Goal: Task Accomplishment & Management: Manage account settings

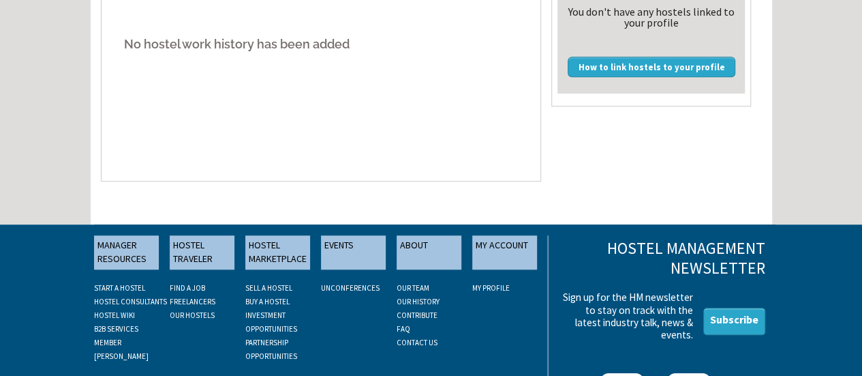
scroll to position [341, 0]
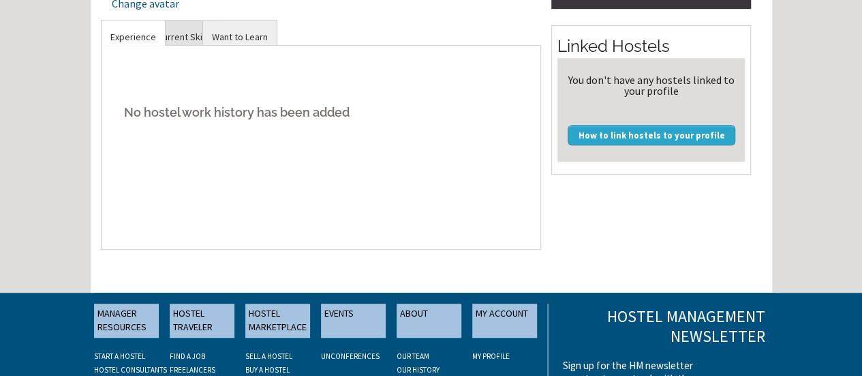
click at [220, 35] on link "Current Skills" at bounding box center [185, 36] width 72 height 33
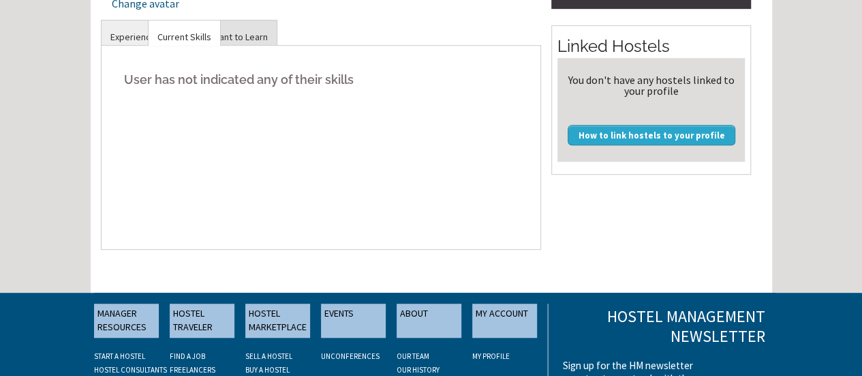
click at [277, 48] on link "Want to Learn" at bounding box center [240, 36] width 74 height 33
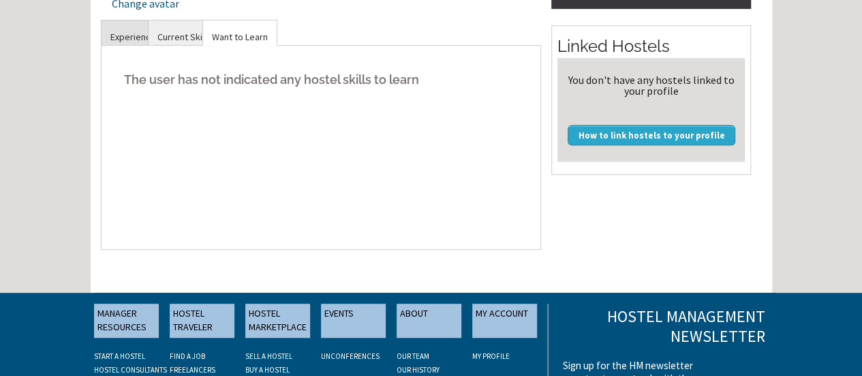
click at [165, 47] on link "Experience" at bounding box center [133, 36] width 63 height 33
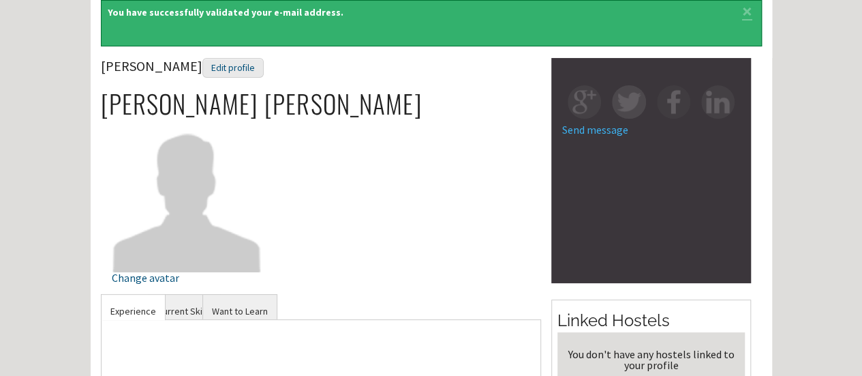
scroll to position [0, 0]
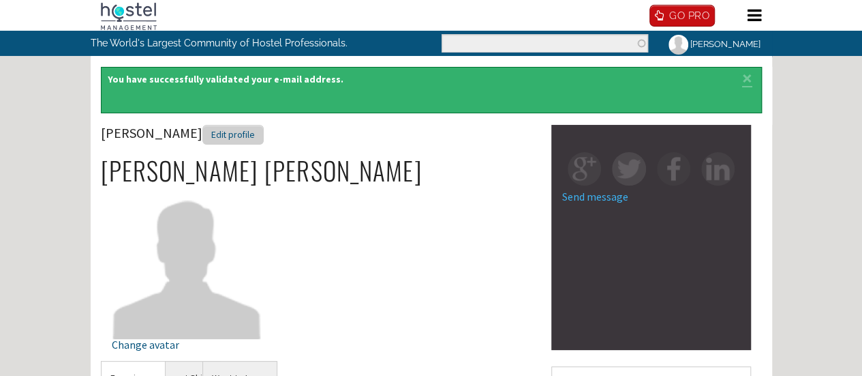
click at [264, 144] on div "Edit profile" at bounding box center [232, 135] width 61 height 20
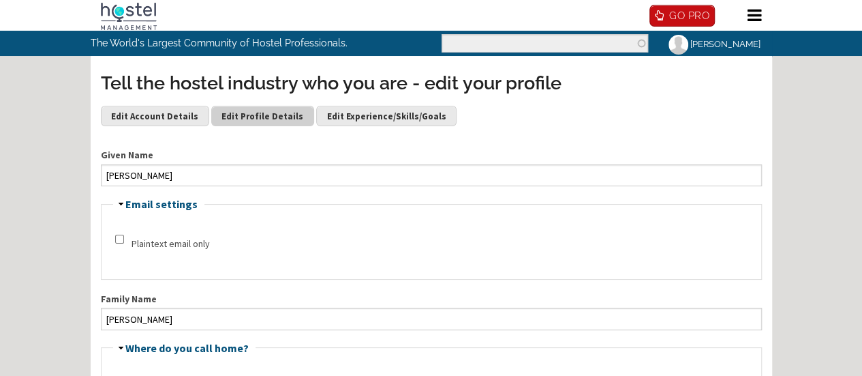
click at [288, 126] on link "Edit Profile Details" at bounding box center [262, 116] width 103 height 20
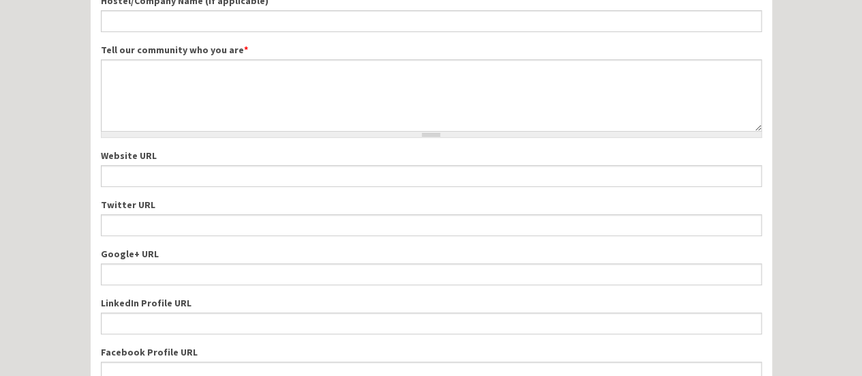
scroll to position [204, 0]
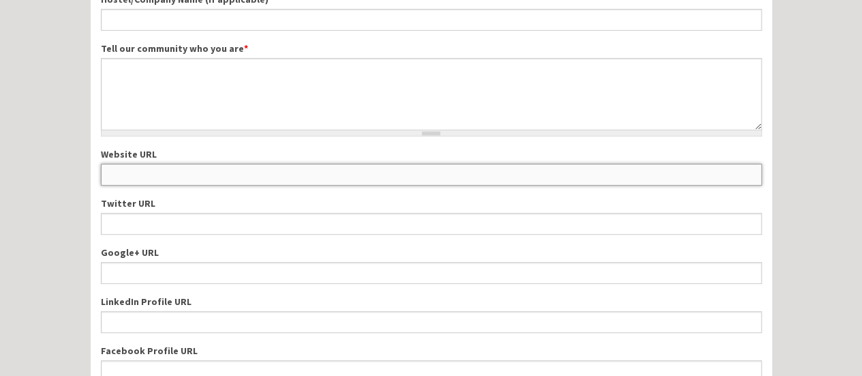
click at [294, 164] on input "Website URL" at bounding box center [431, 175] width 661 height 22
paste input "[URL][DOMAIN_NAME]"
type input "[URL][DOMAIN_NAME]"
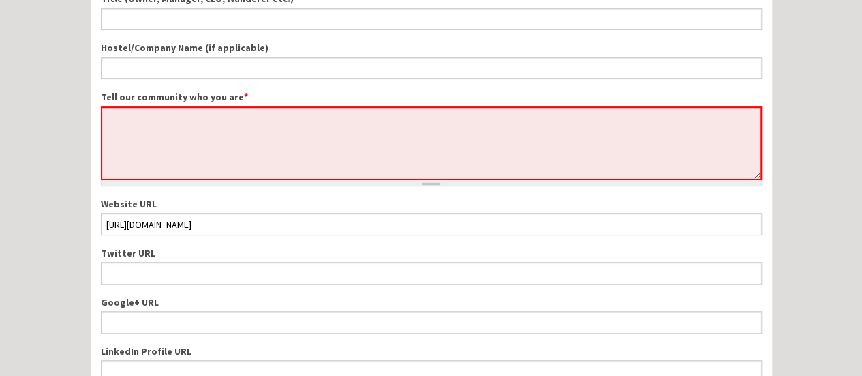
scroll to position [273, 0]
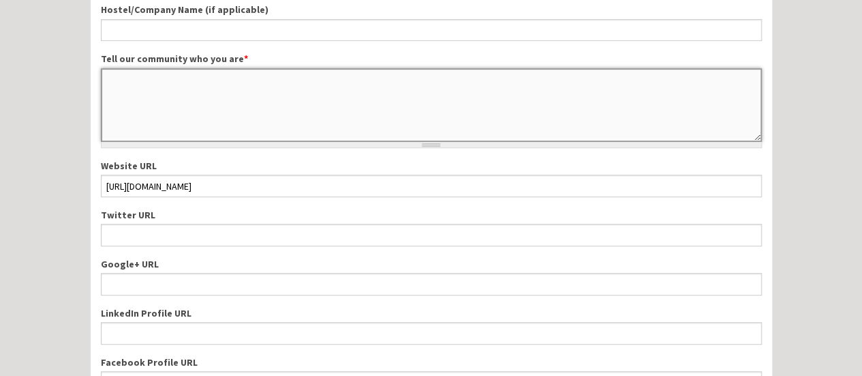
click at [264, 87] on textarea "Tell our community who you are *" at bounding box center [431, 105] width 661 height 74
paste textarea "At Trend Laminates, we bring innovation, elegance, and durability together to r…"
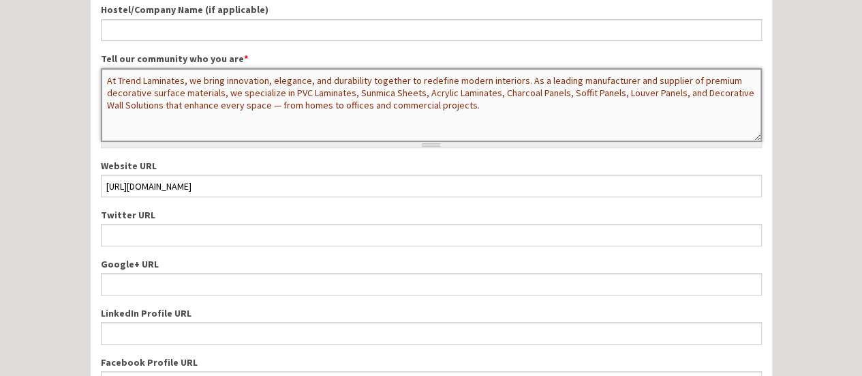
type textarea "At Trend Laminates, we bring innovation, elegance, and durability together to r…"
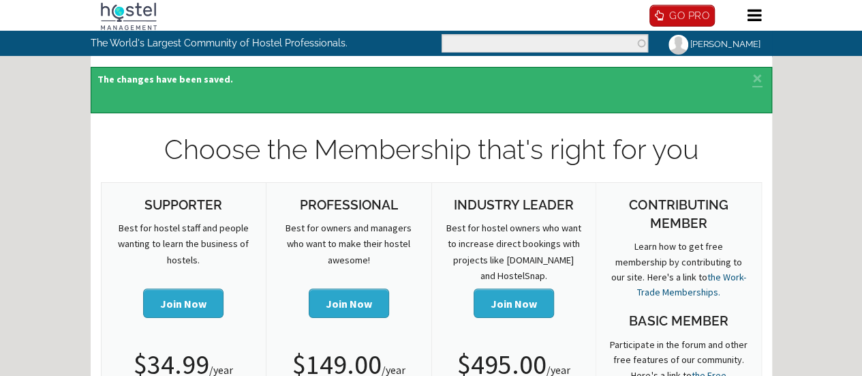
click at [499, 81] on div "Status message The changes have been saved. ×" at bounding box center [432, 90] width 682 height 46
click at [750, 80] on link "×" at bounding box center [758, 77] width 16 height 6
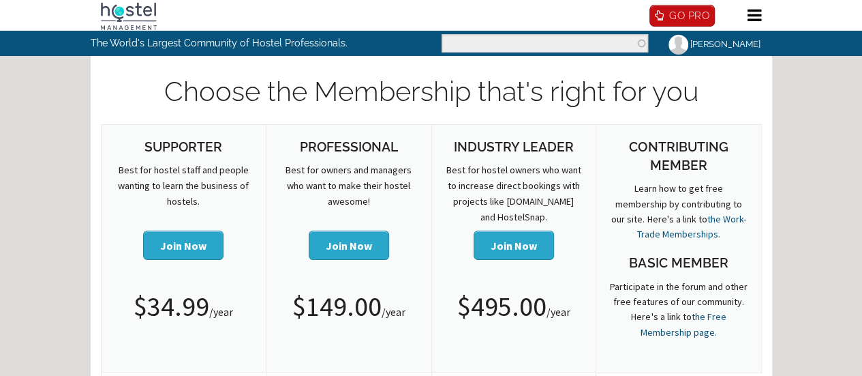
click at [0, 0] on link "Home" at bounding box center [0, 0] width 0 height 0
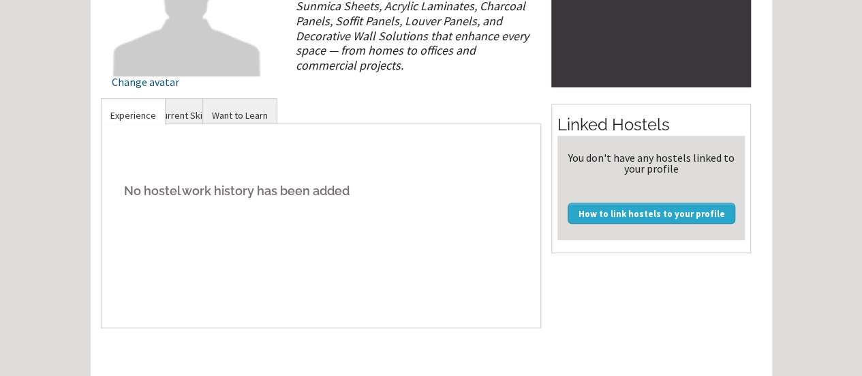
scroll to position [68, 0]
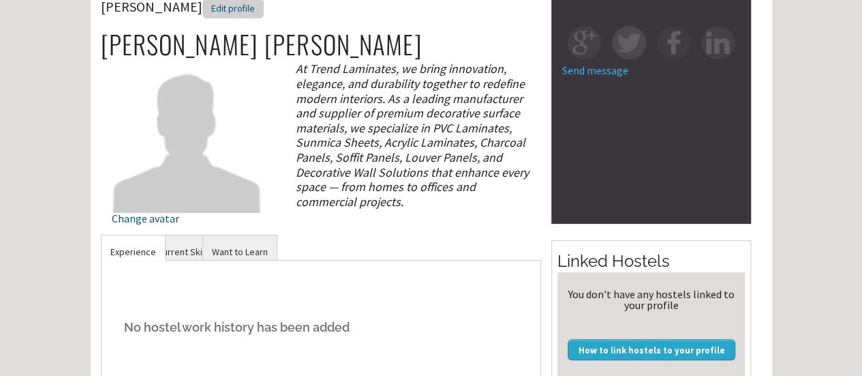
click at [264, 18] on div "Edit profile" at bounding box center [232, 9] width 61 height 20
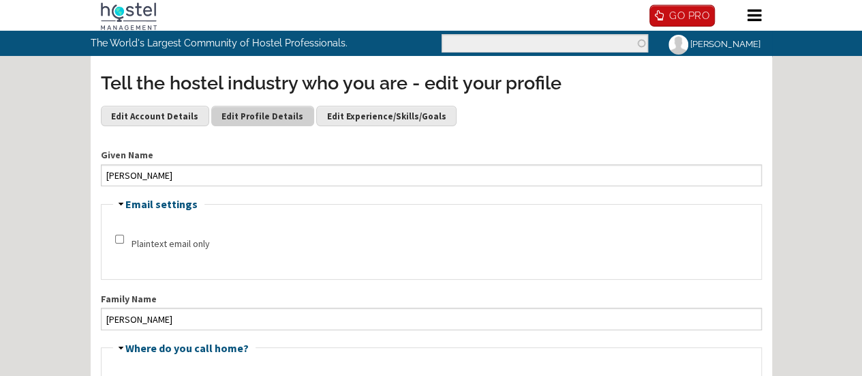
click at [284, 126] on link "Edit Profile Details" at bounding box center [262, 116] width 103 height 20
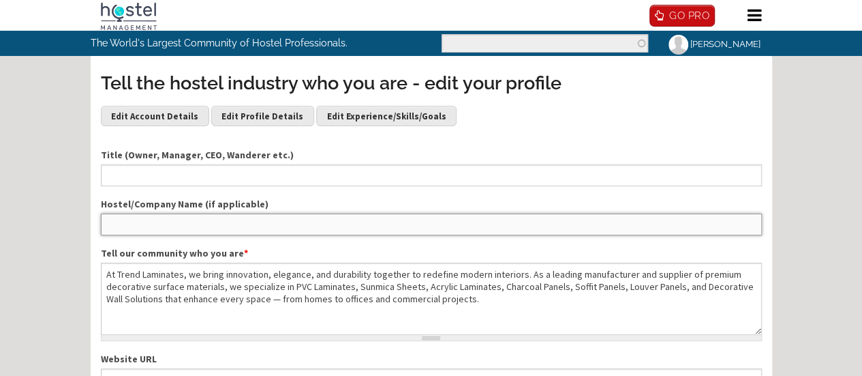
click at [294, 233] on input "Hostel/Company Name (if applicable)" at bounding box center [431, 224] width 661 height 22
type input "Trend Laminates"
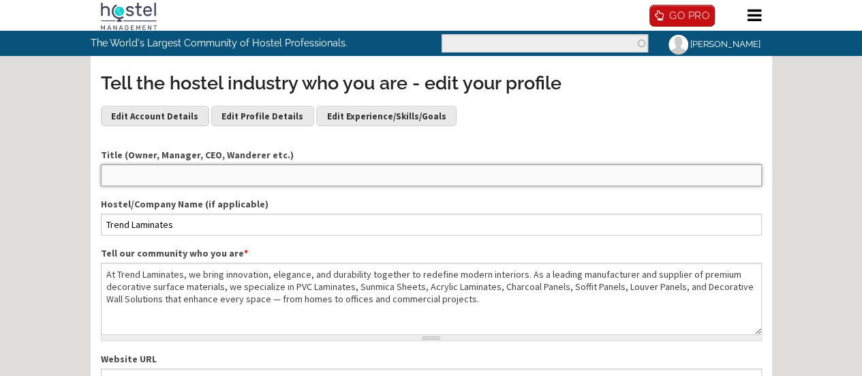
click at [303, 186] on input "Title (Owner, Manager, CEO, Wanderer etc.)" at bounding box center [431, 175] width 661 height 22
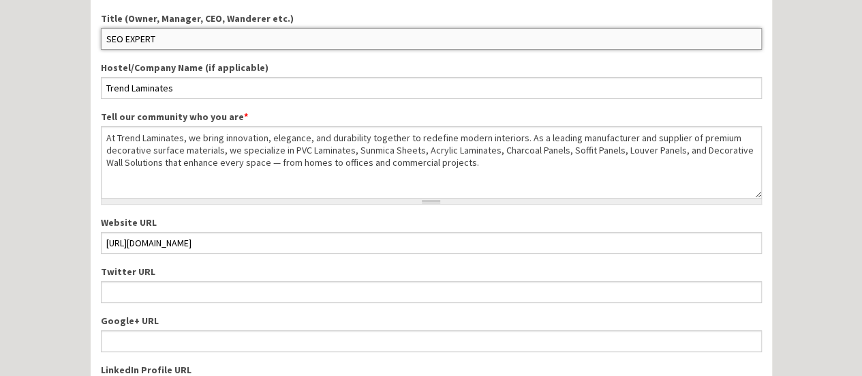
scroll to position [204, 0]
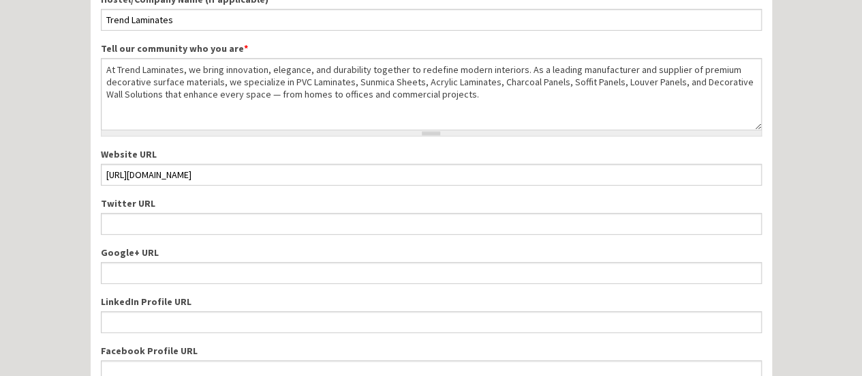
type input "SEO EXPERT"
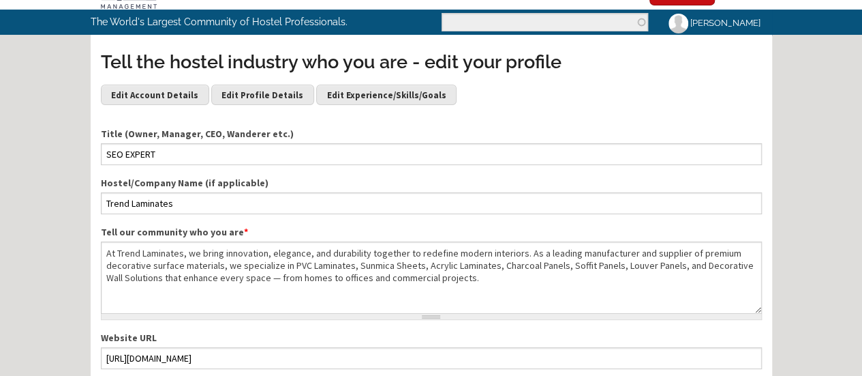
scroll to position [0, 0]
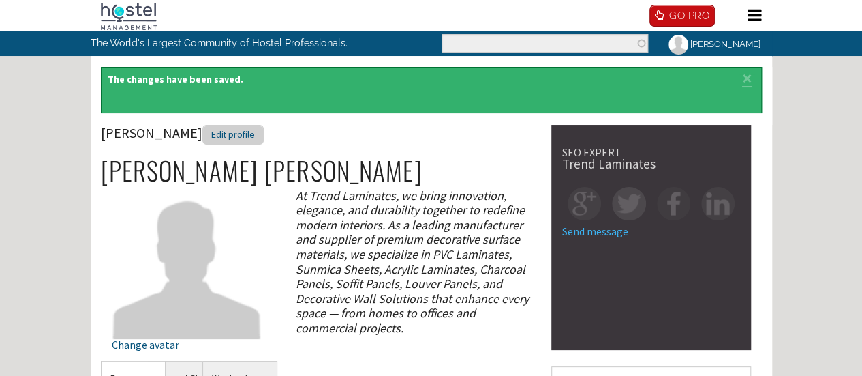
click at [264, 144] on div "Edit profile" at bounding box center [232, 135] width 61 height 20
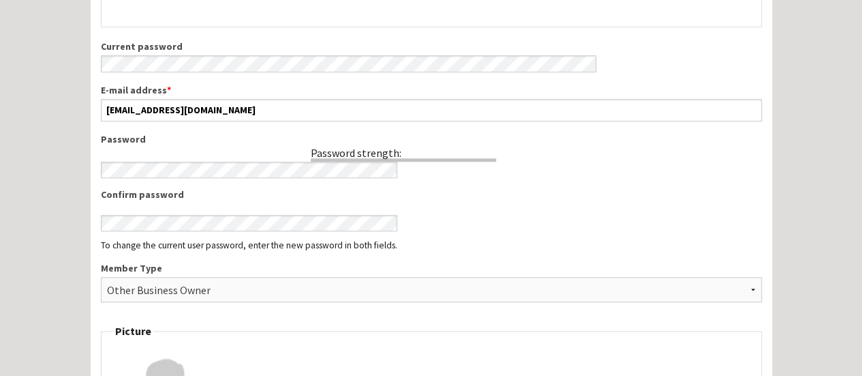
scroll to position [613, 0]
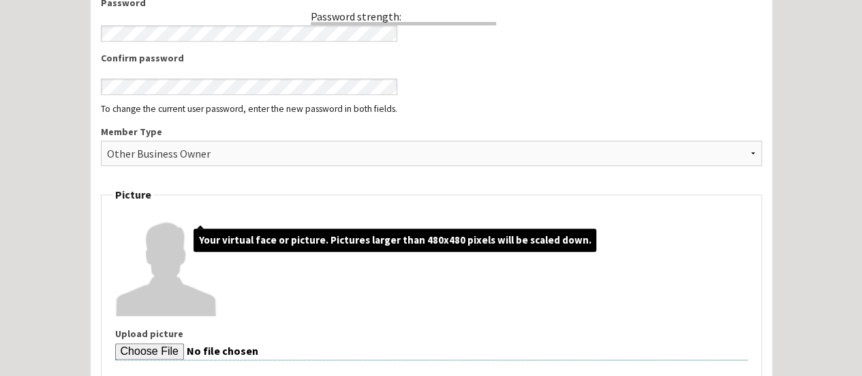
click at [218, 343] on input "Upload picture" at bounding box center [431, 351] width 633 height 17
type input "C:\fakepath\Trend LOGO jpg - Copy.jpg"
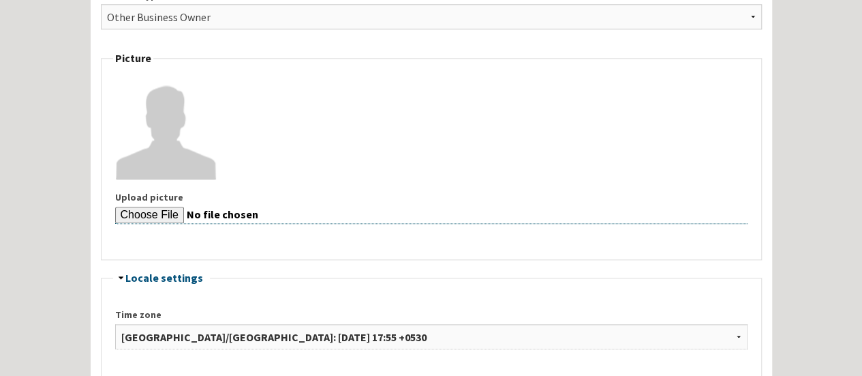
scroll to position [886, 0]
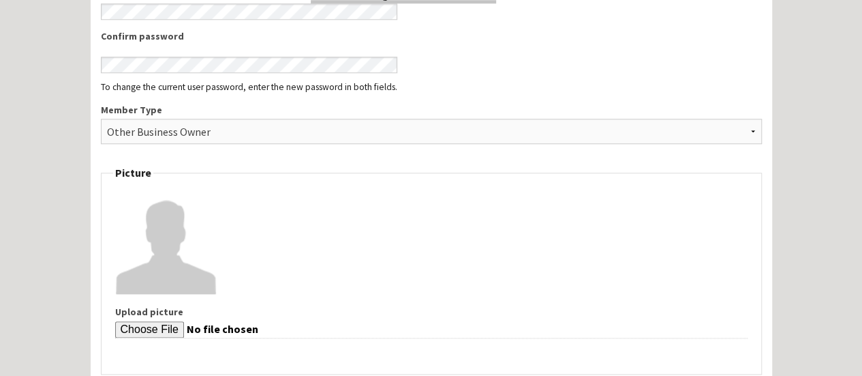
scroll to position [613, 0]
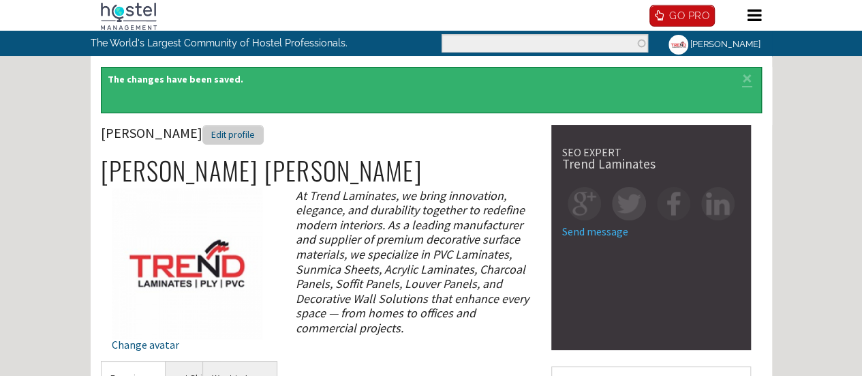
click at [264, 144] on div "Edit profile" at bounding box center [232, 135] width 61 height 20
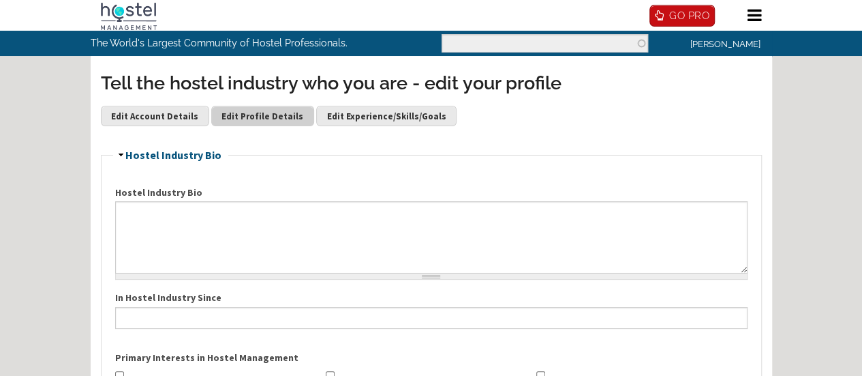
click at [289, 126] on link "Edit Profile Details" at bounding box center [262, 116] width 103 height 20
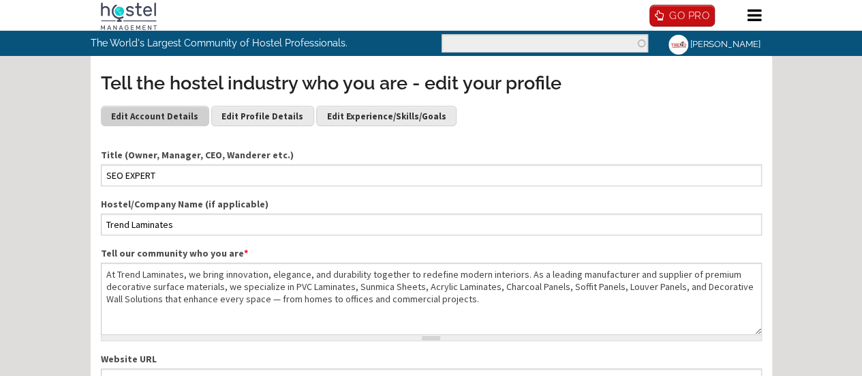
click at [209, 126] on link "Edit Account Details" at bounding box center [155, 116] width 108 height 20
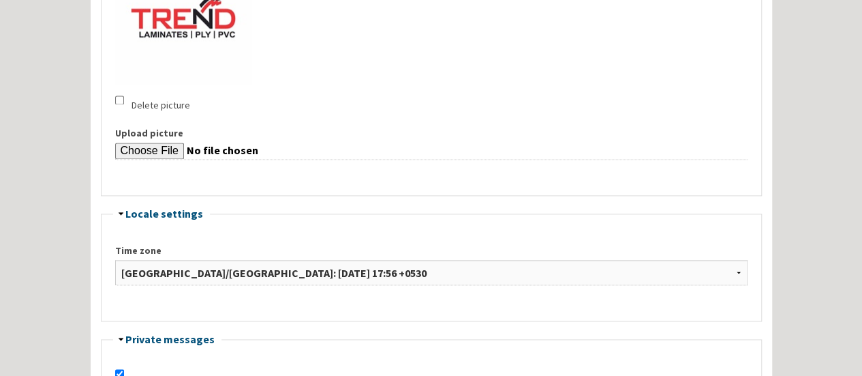
scroll to position [954, 0]
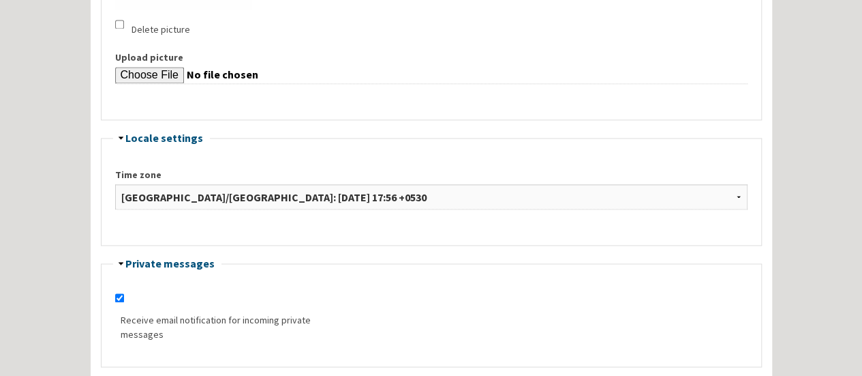
drag, startPoint x: 189, startPoint y: 171, endPoint x: 378, endPoint y: 182, distance: 189.1
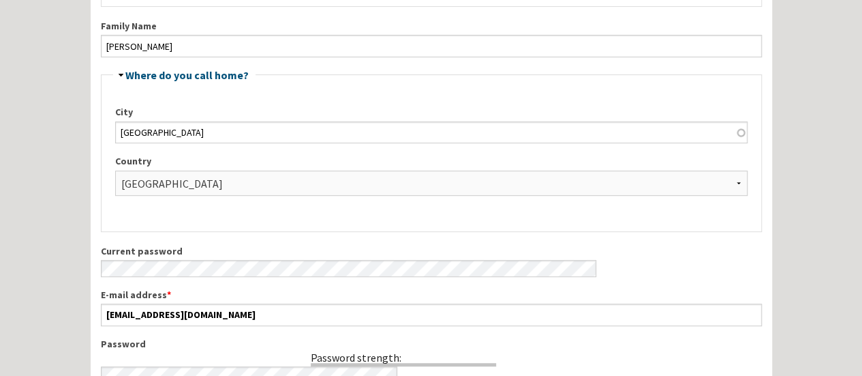
scroll to position [0, 0]
